Goal: Transaction & Acquisition: Purchase product/service

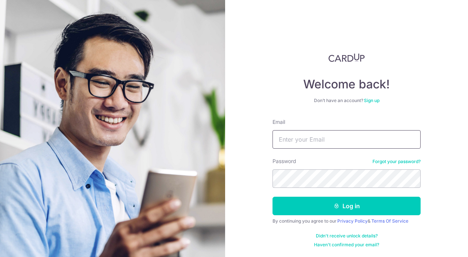
type input "maxzho28@gmail.com"
click at [347, 206] on button "Log in" at bounding box center [347, 206] width 148 height 19
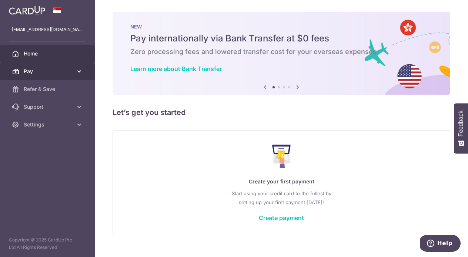
click at [60, 73] on span "Pay" at bounding box center [48, 71] width 49 height 7
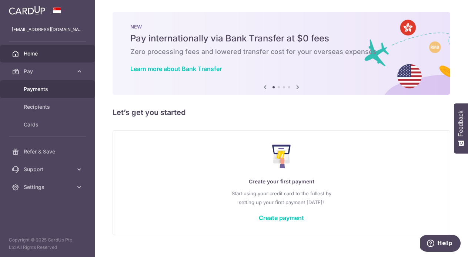
click at [48, 93] on span "Payments" at bounding box center [48, 89] width 49 height 7
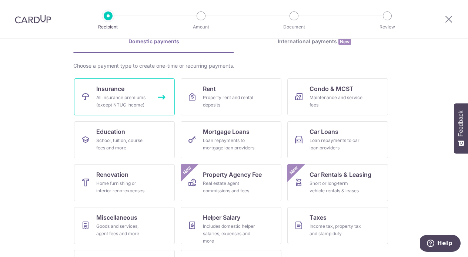
scroll to position [39, 0]
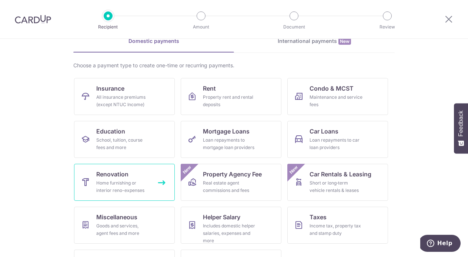
click at [140, 180] on div "Home furnishing or interior reno-expenses" at bounding box center [122, 187] width 53 height 15
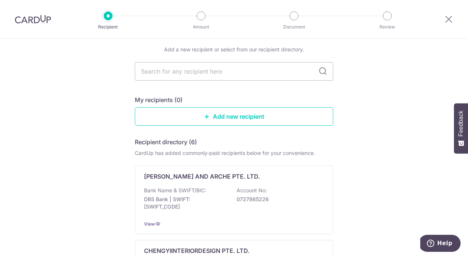
scroll to position [30, 0]
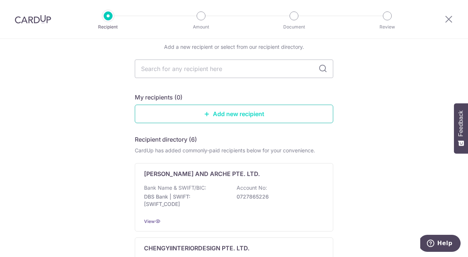
click at [197, 113] on link "Add new recipient" at bounding box center [234, 114] width 199 height 19
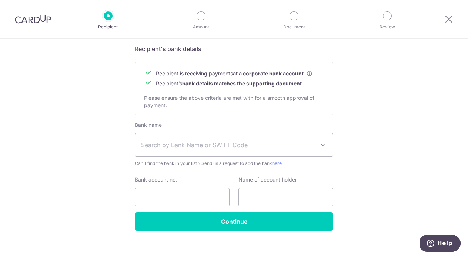
scroll to position [327, 0]
